Goal: Information Seeking & Learning: Learn about a topic

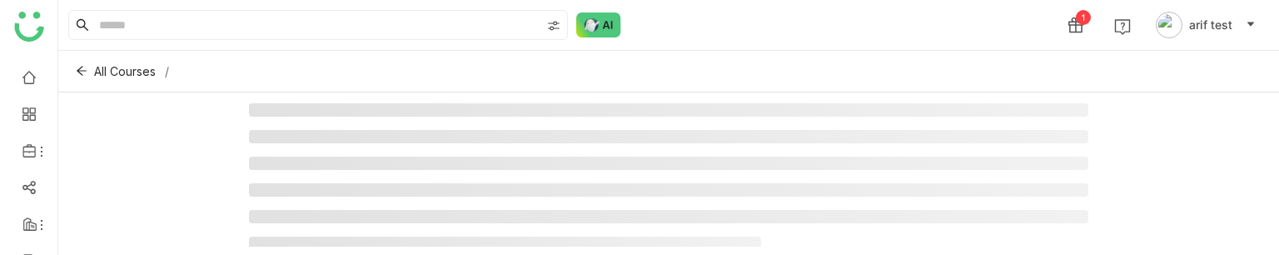
scroll to position [11, 0]
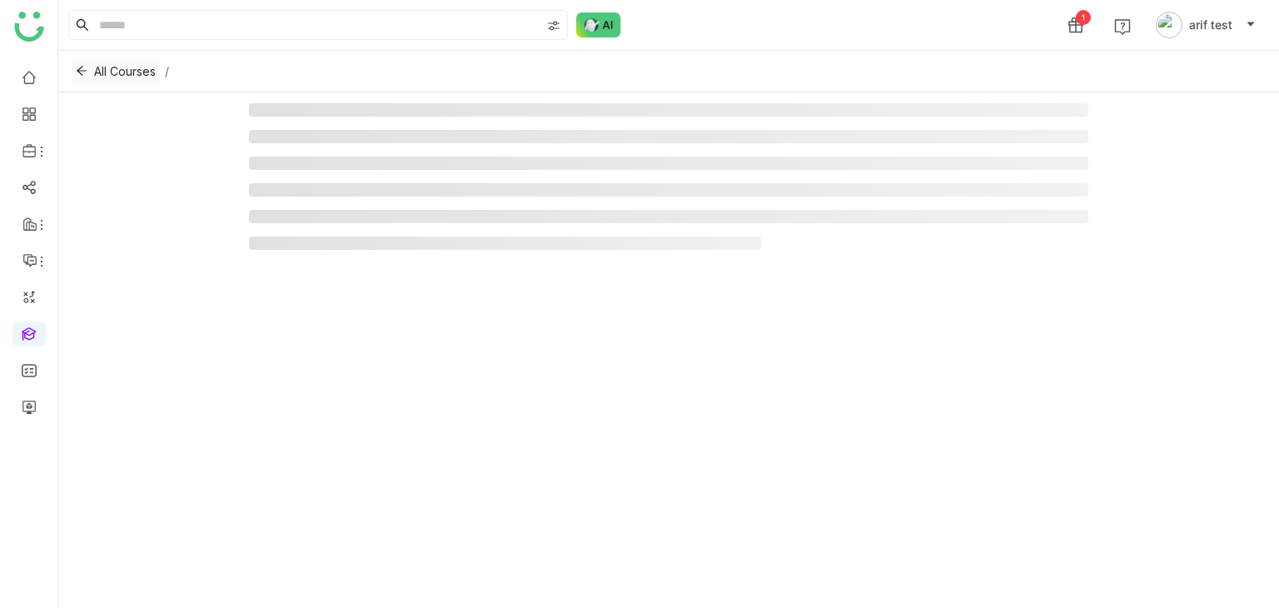
click at [85, 70] on icon at bounding box center [82, 71] width 12 height 12
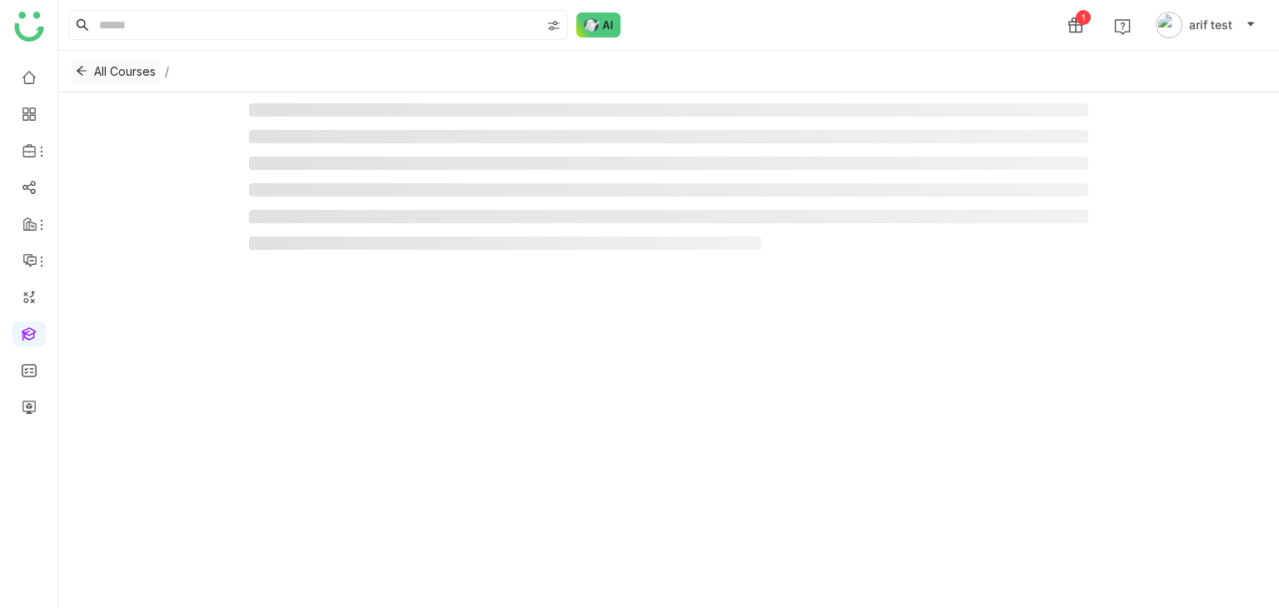
click at [85, 70] on icon at bounding box center [82, 71] width 12 height 12
